Goal: Navigation & Orientation: Go to known website

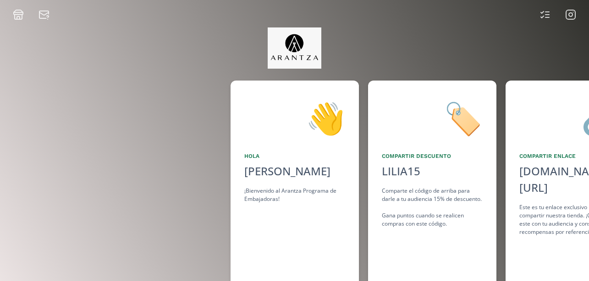
scroll to position [0, 688]
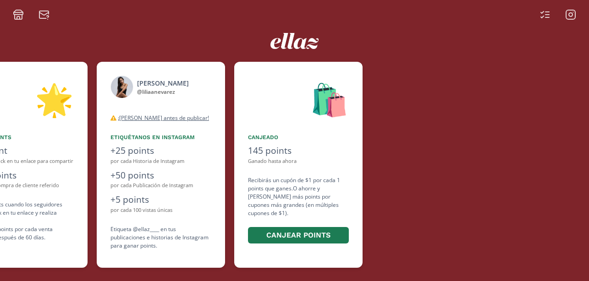
scroll to position [0, 550]
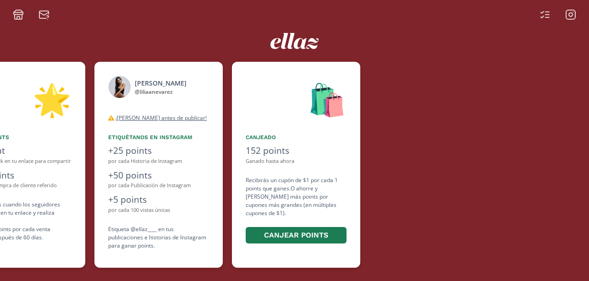
scroll to position [0, 550]
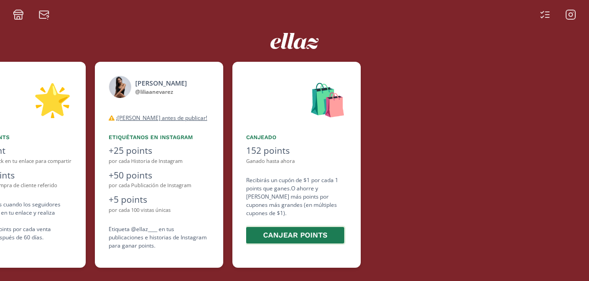
scroll to position [0, 550]
